Goal: Task Accomplishment & Management: Complete application form

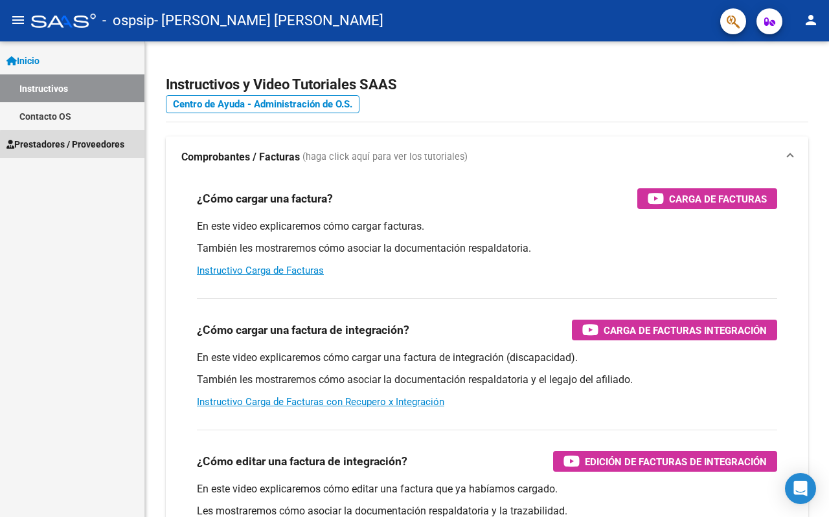
click at [84, 146] on span "Prestadores / Proveedores" at bounding box center [65, 144] width 118 height 14
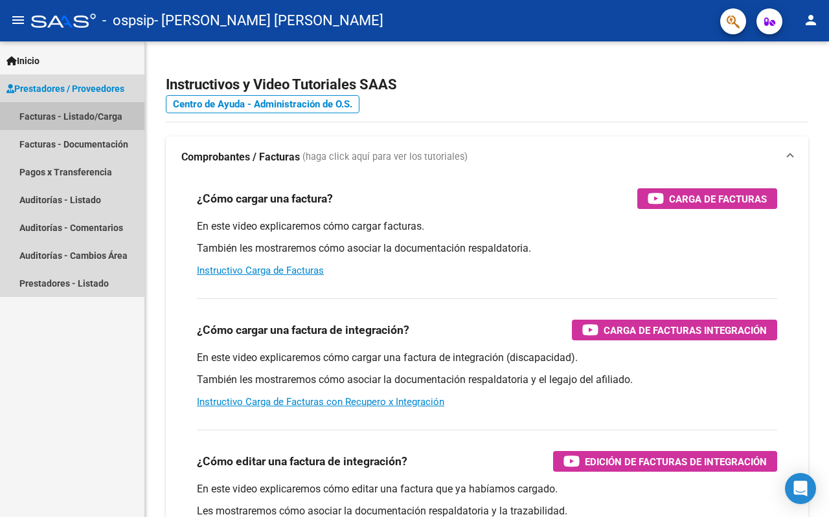
click at [102, 117] on link "Facturas - Listado/Carga" at bounding box center [72, 116] width 144 height 28
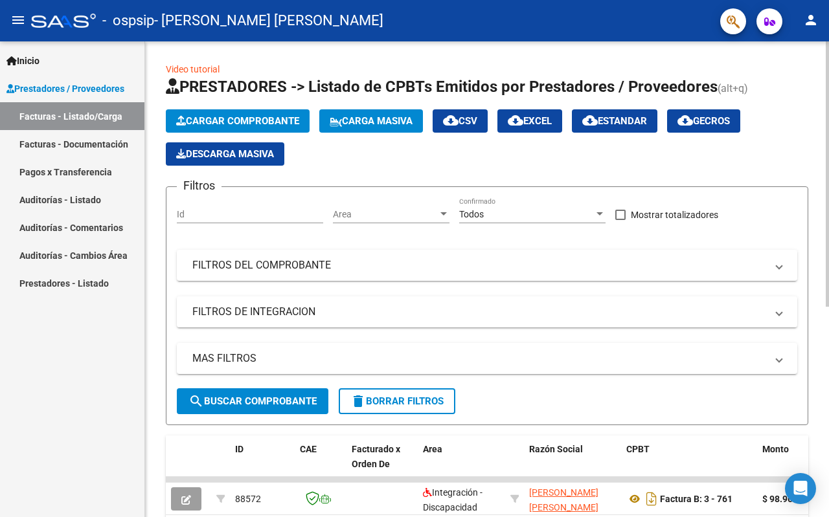
click at [246, 120] on span "Cargar Comprobante" at bounding box center [237, 121] width 123 height 12
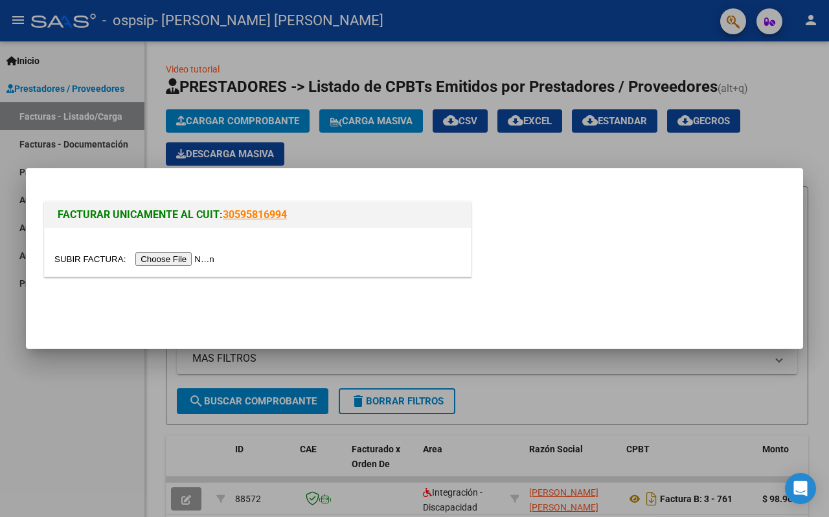
click at [170, 264] on input "file" at bounding box center [136, 260] width 164 height 14
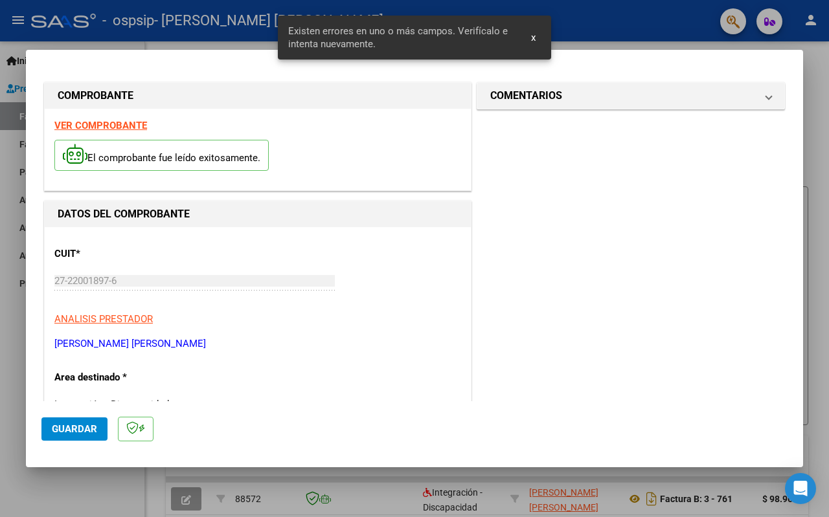
scroll to position [298, 0]
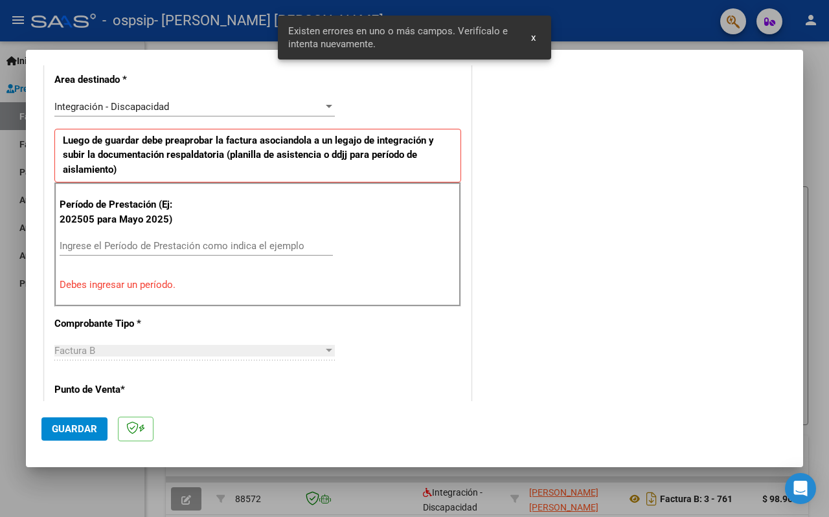
click at [188, 239] on div "Ingrese el Período de Prestación como indica el ejemplo" at bounding box center [196, 245] width 273 height 19
click at [220, 247] on input "Ingrese el Período de Prestación como indica el ejemplo" at bounding box center [196, 246] width 273 height 12
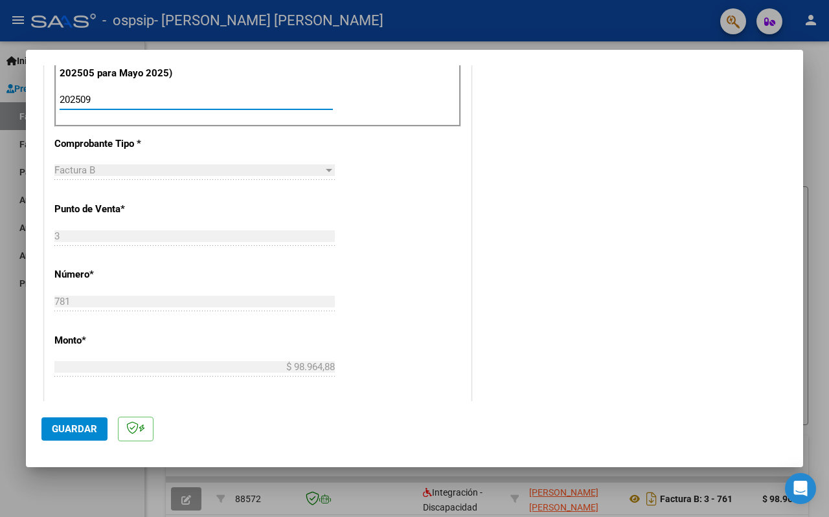
scroll to position [0, 0]
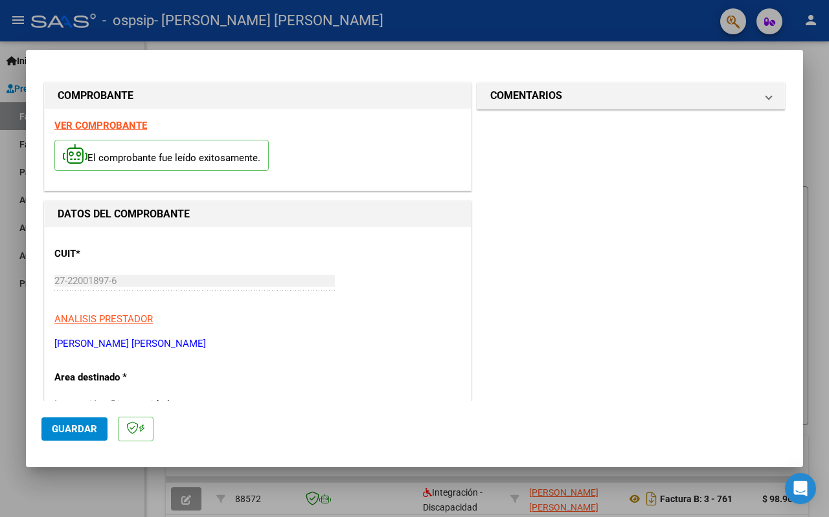
type input "202509"
click at [78, 429] on span "Guardar" at bounding box center [74, 429] width 45 height 12
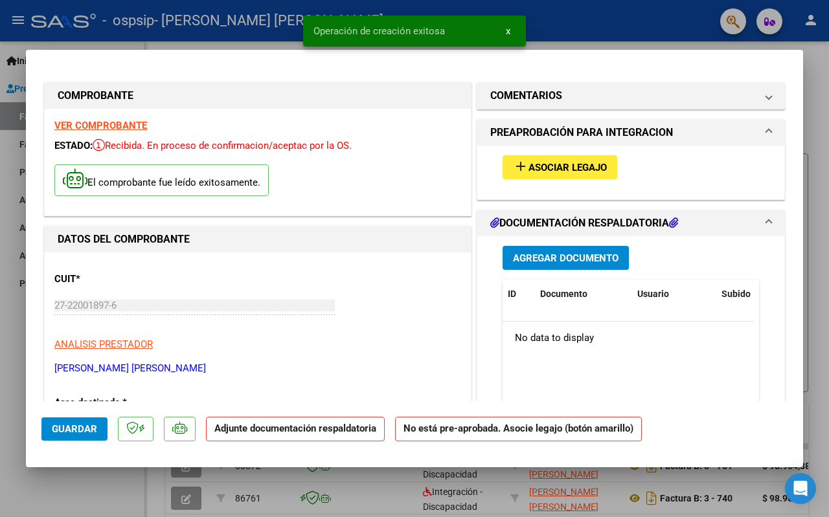
click at [576, 167] on span "Asociar Legajo" at bounding box center [567, 168] width 78 height 12
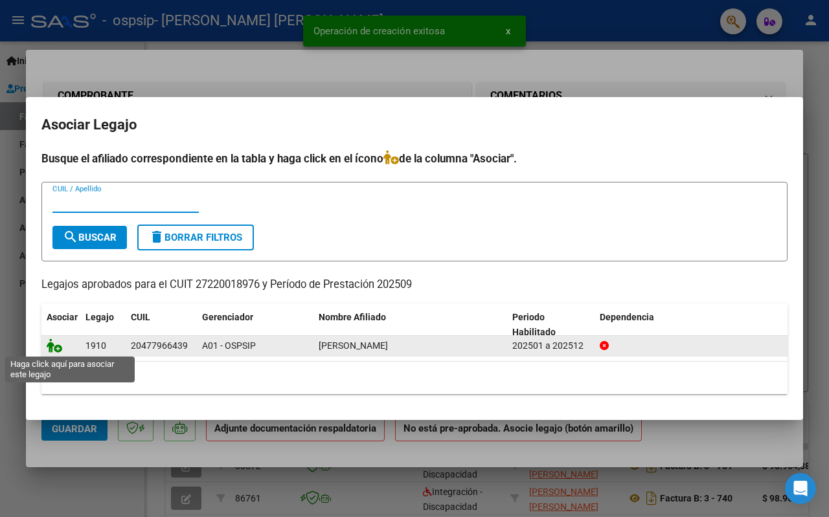
click at [53, 350] on icon at bounding box center [55, 346] width 16 height 14
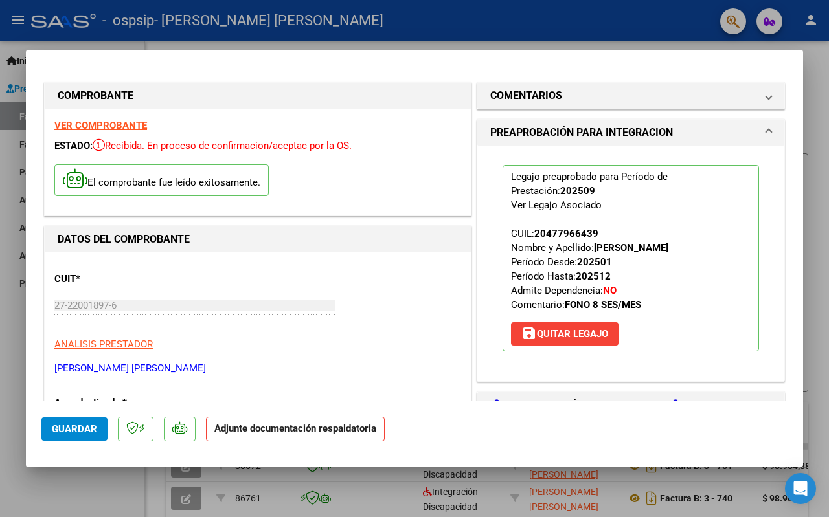
scroll to position [130, 0]
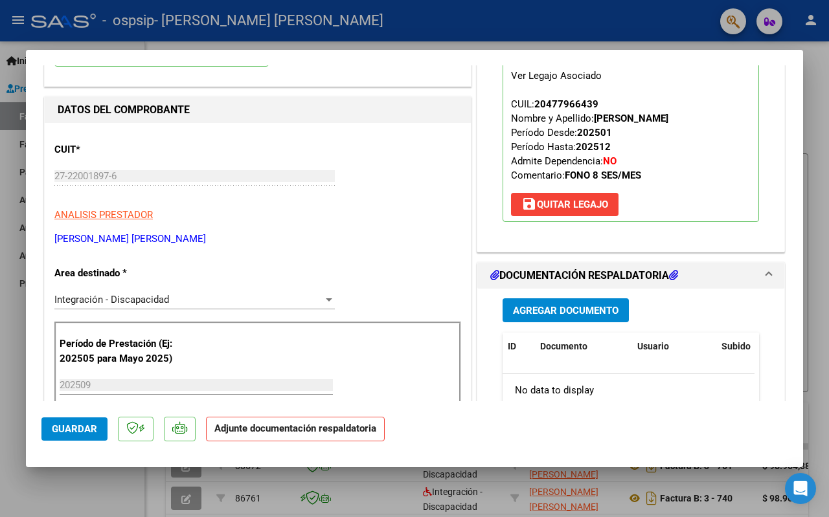
click at [573, 310] on span "Agregar Documento" at bounding box center [566, 311] width 106 height 12
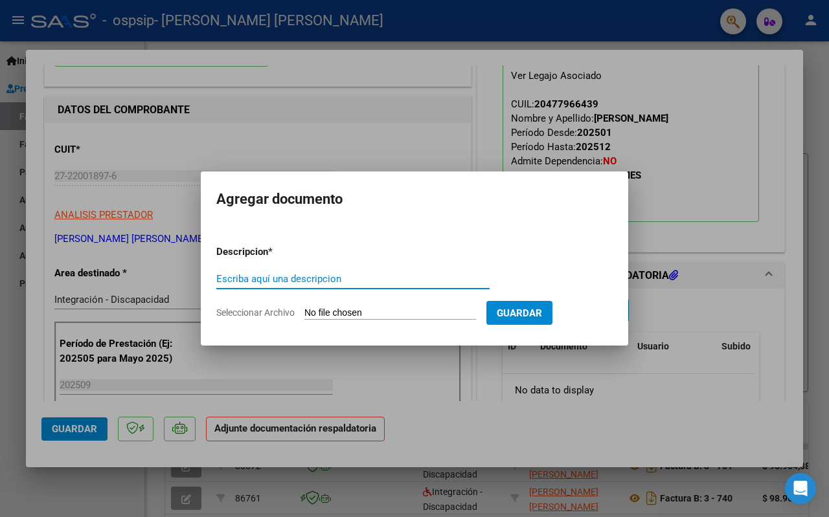
click at [328, 280] on input "Escriba aquí una descripcion" at bounding box center [352, 279] width 273 height 12
type input "planilla de asistencia"
click at [376, 315] on input "Seleccionar Archivo" at bounding box center [390, 314] width 172 height 12
type input "C:\fakepath\planilla.pdf"
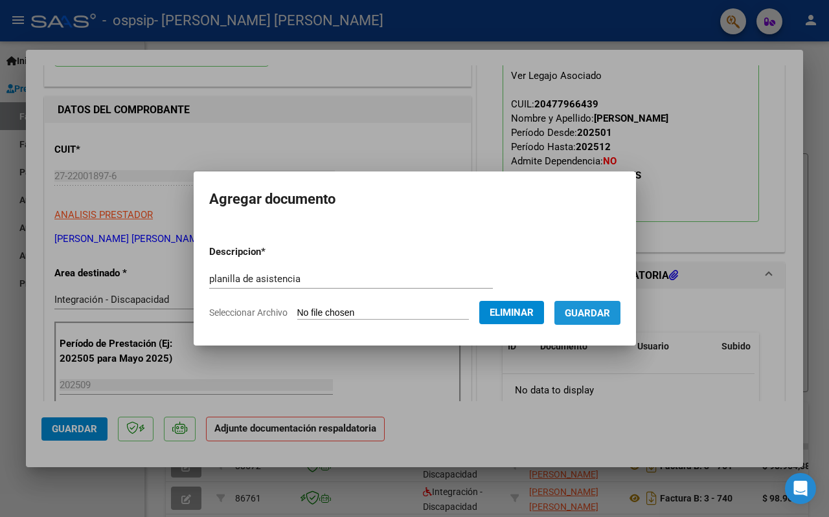
click at [609, 309] on span "Guardar" at bounding box center [587, 314] width 45 height 12
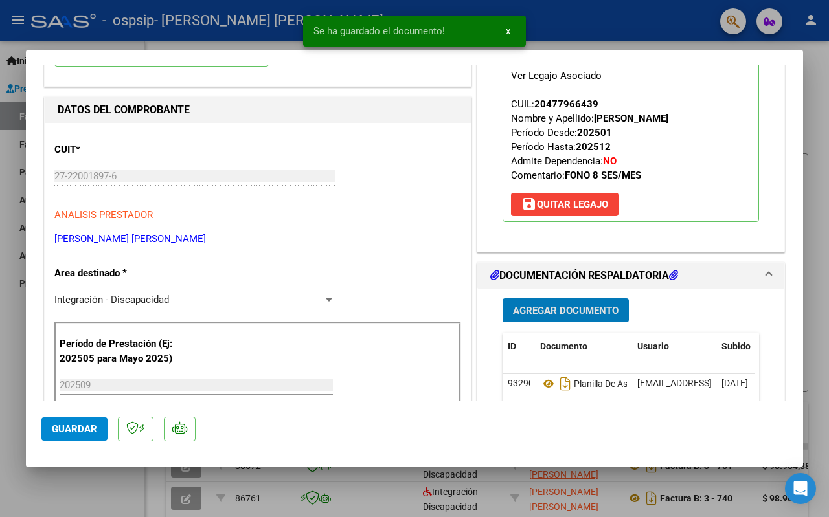
click at [72, 429] on span "Guardar" at bounding box center [74, 429] width 45 height 12
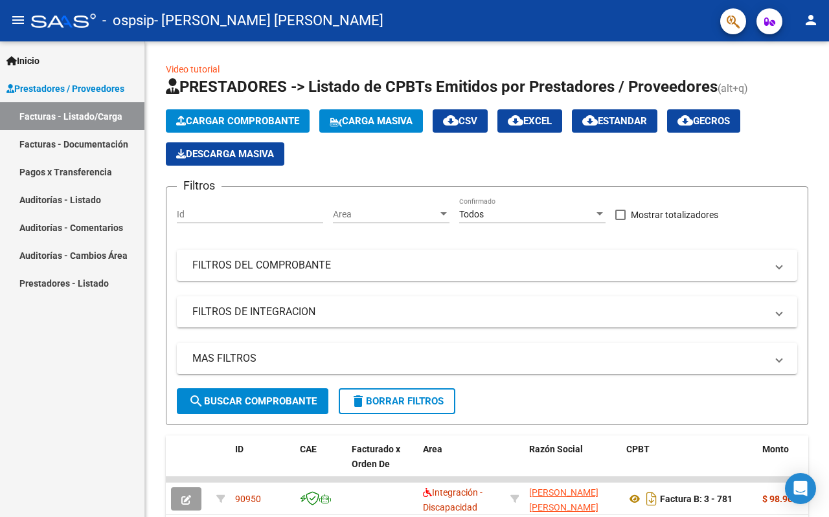
scroll to position [259, 0]
